Goal: Transaction & Acquisition: Purchase product/service

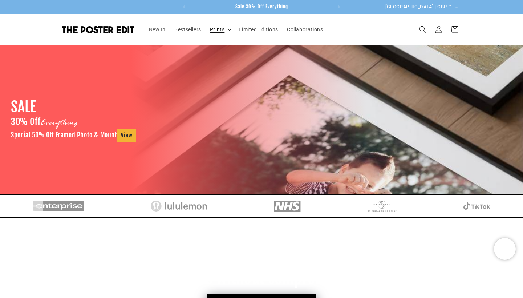
click at [225, 30] on span "Prints" at bounding box center [217, 29] width 15 height 7
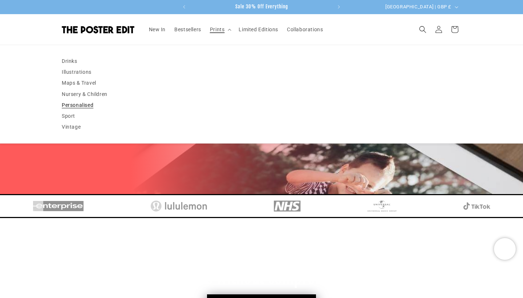
click at [78, 101] on link "Personalised" at bounding box center [261, 104] width 399 height 11
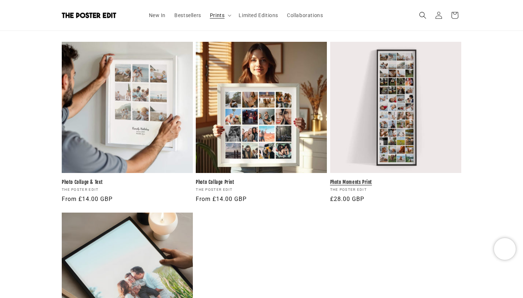
scroll to position [697, 0]
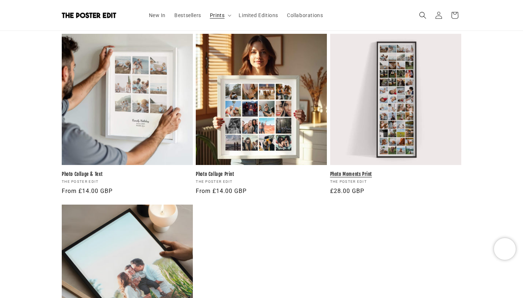
click at [384, 171] on link "Photo Moments Print" at bounding box center [395, 174] width 131 height 6
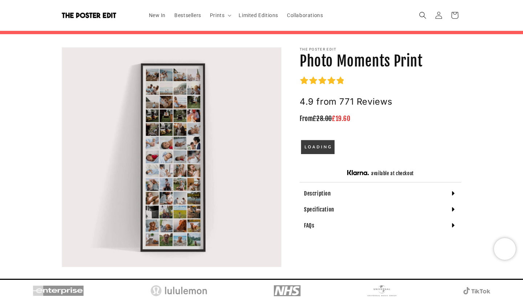
scroll to position [46, 0]
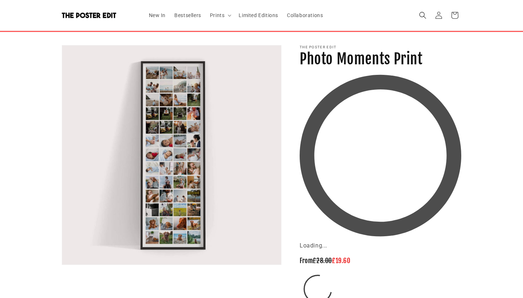
scroll to position [46, 0]
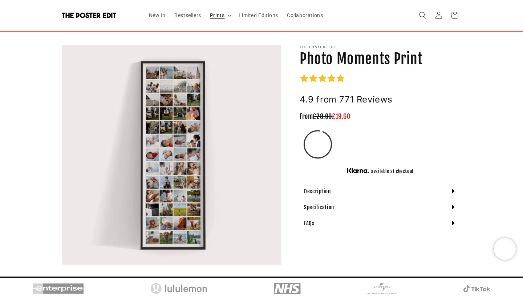
click at [225, 13] on summary "Prints" at bounding box center [219, 15] width 29 height 15
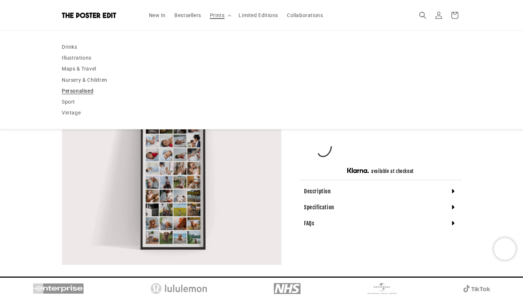
click at [78, 92] on link "Personalised" at bounding box center [261, 90] width 399 height 11
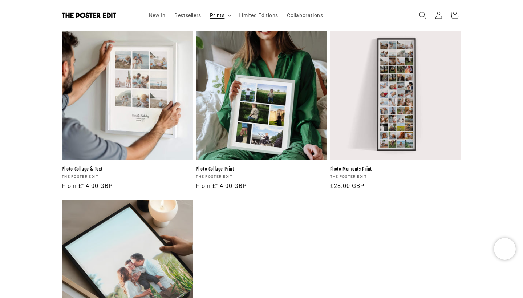
scroll to position [715, 0]
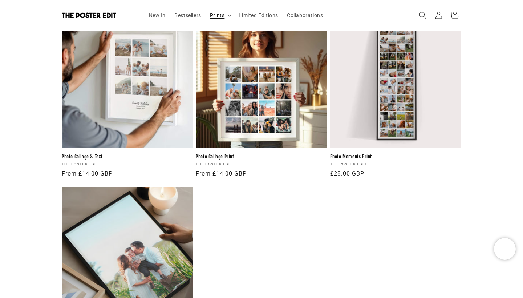
click at [358, 154] on link "Photo Moments Print" at bounding box center [395, 157] width 131 height 6
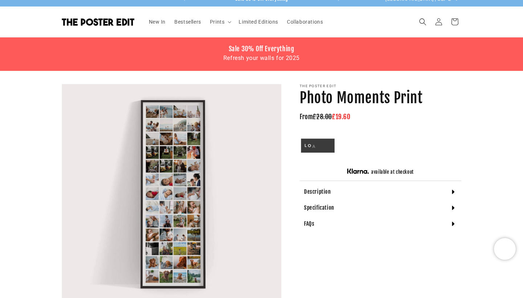
scroll to position [23, 0]
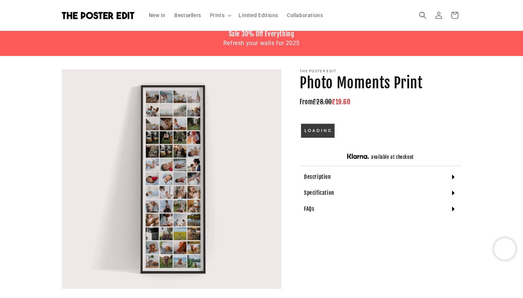
click at [348, 177] on div "Description" at bounding box center [380, 177] width 162 height 16
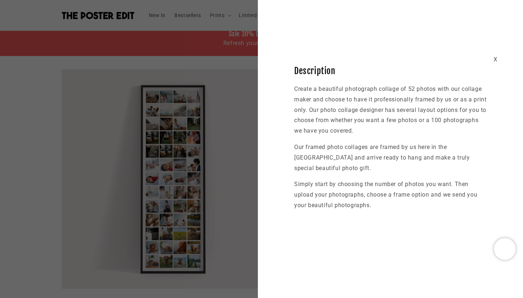
click at [498, 59] on div "X Description Create a beautiful photograph collage of 52 photos with our colla…" at bounding box center [390, 116] width 265 height 189
click at [496, 60] on div "X" at bounding box center [495, 59] width 4 height 11
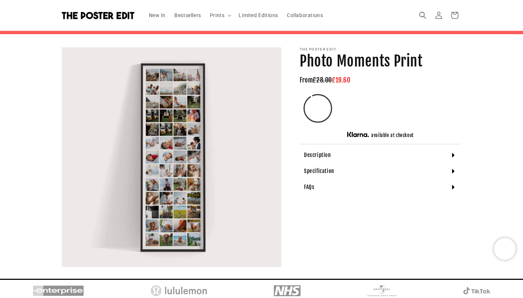
scroll to position [45, 0]
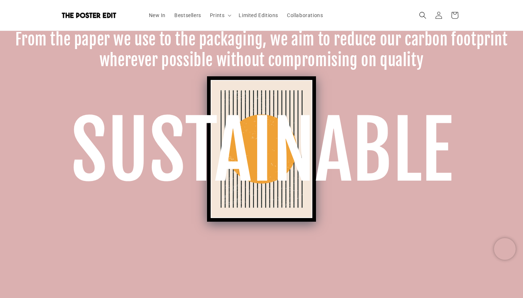
scroll to position [983, 0]
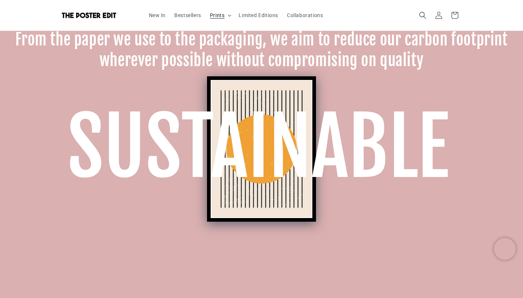
click at [225, 13] on span "Prints" at bounding box center [217, 15] width 15 height 7
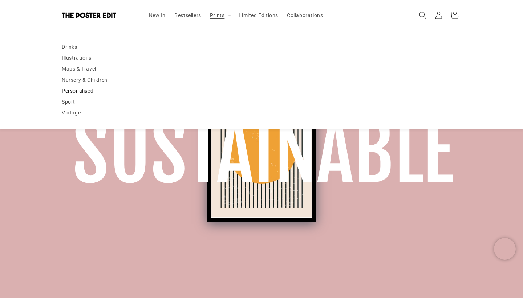
click at [86, 90] on link "Personalised" at bounding box center [261, 90] width 399 height 11
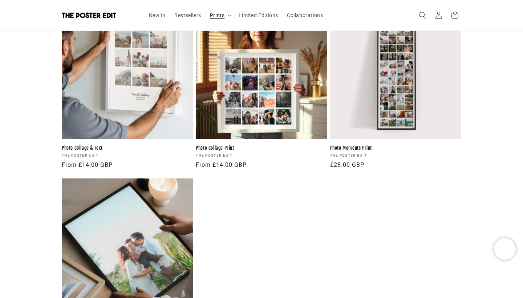
scroll to position [718, 0]
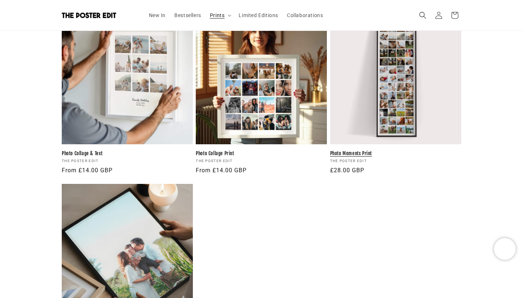
click at [348, 150] on link "Photo Moments Print" at bounding box center [395, 153] width 131 height 6
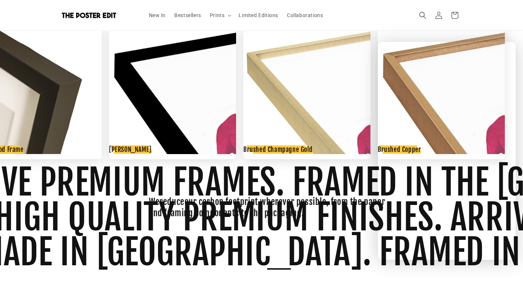
scroll to position [931, 0]
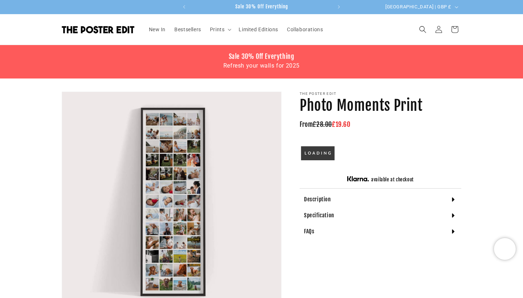
scroll to position [0, 0]
click at [318, 154] on icon "lottie-animation-container" at bounding box center [318, 157] width 28 height 18
